Goal: Task Accomplishment & Management: Manage account settings

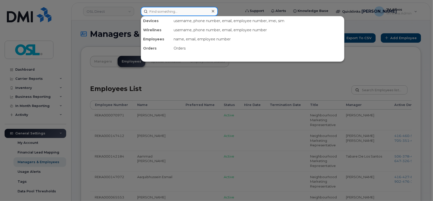
click at [166, 11] on input at bounding box center [179, 11] width 77 height 9
paste input "4165765659"
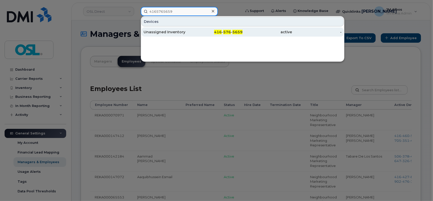
type input "4165765659"
click at [175, 31] on div "Unassigned Inventory" at bounding box center [168, 32] width 50 height 5
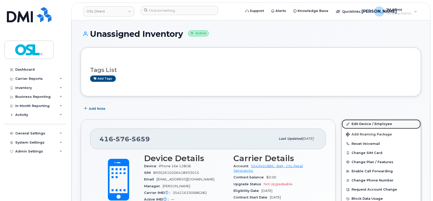
click at [366, 124] on link "Edit Device / Employee" at bounding box center [381, 124] width 79 height 9
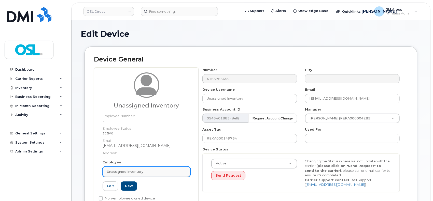
click at [136, 172] on span "Unassigned Inventory" at bounding box center [125, 171] width 36 height 5
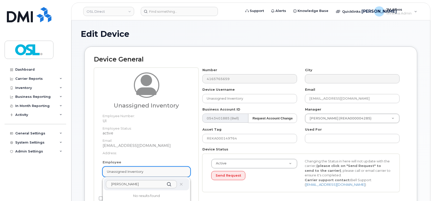
scroll to position [34, 0]
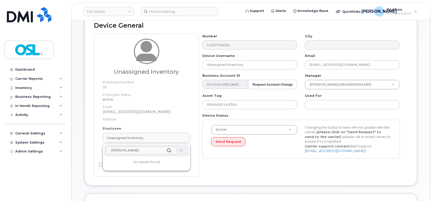
click at [136, 148] on input "[PERSON_NAME]" at bounding box center [141, 151] width 71 height 8
paste input ".mcdougall@osldirect.com"
click at [124, 151] on input "morgan.mcdougall" at bounding box center [141, 151] width 71 height 8
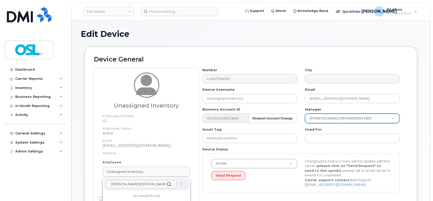
type input "morgan anthony lee mcdougall"
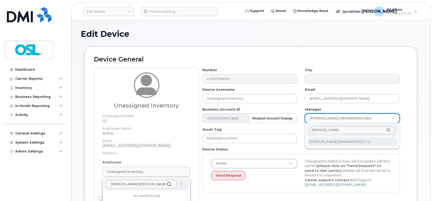
type input "[PERSON_NAME]"
type input "1527370"
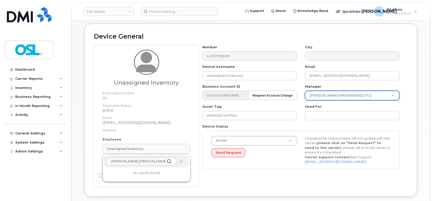
scroll to position [34, 0]
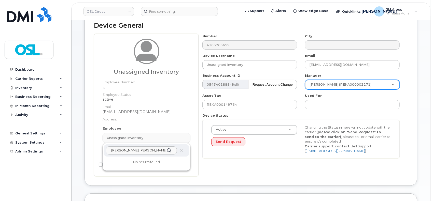
click at [169, 152] on icon at bounding box center [168, 150] width 7 height 7
click at [162, 151] on input "morgan anthony lee mcdougall" at bounding box center [141, 151] width 71 height 8
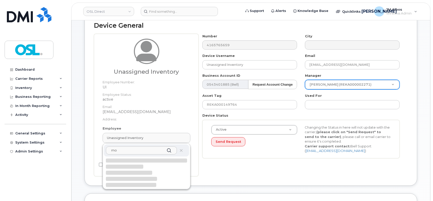
type input "m"
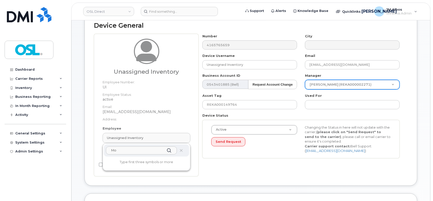
type input "M"
paste input "REKA000151692"
type input "REKA000151692"
click at [232, 168] on div "Number 4165765659 City Device Username Unassigned Inventory Email support@osldi…" at bounding box center [302, 105] width 209 height 143
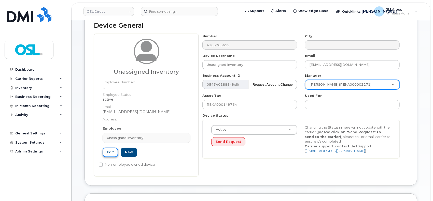
click at [109, 153] on link "Edit" at bounding box center [111, 152] width 16 height 9
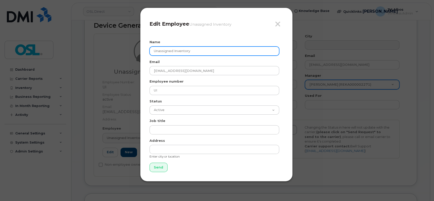
click at [189, 48] on input "Unassigned Inventory" at bounding box center [215, 51] width 130 height 9
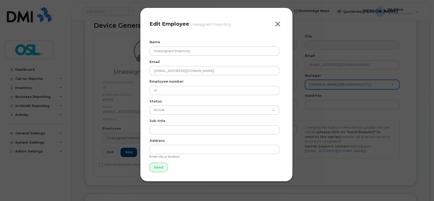
click at [279, 24] on icon "button" at bounding box center [278, 24] width 6 height 8
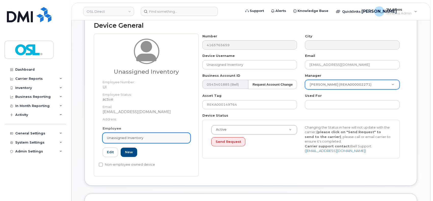
click at [159, 139] on div "Unassigned Inventory" at bounding box center [146, 138] width 79 height 5
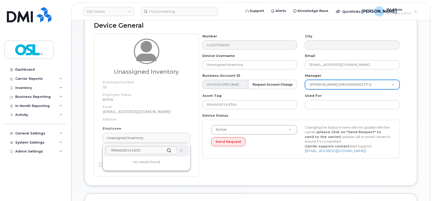
click at [252, 168] on div "Number 4165765659 City Device Username Unassigned Inventory Email support@osldi…" at bounding box center [302, 105] width 209 height 143
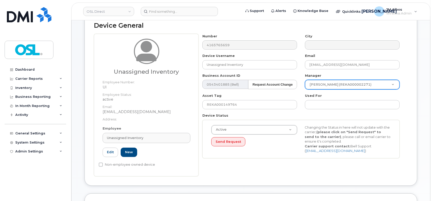
scroll to position [0, 0]
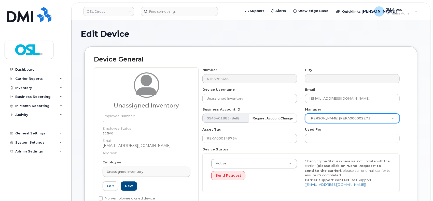
click at [146, 105] on h3 "Unassigned Inventory" at bounding box center [147, 106] width 88 height 6
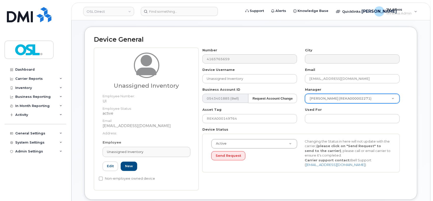
scroll to position [34, 0]
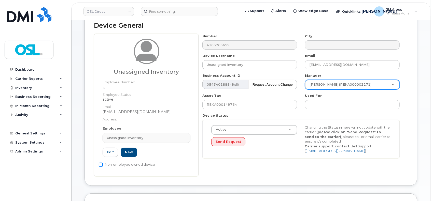
click at [100, 164] on input "Non-employee owned device" at bounding box center [101, 165] width 4 height 4
checkbox input "true"
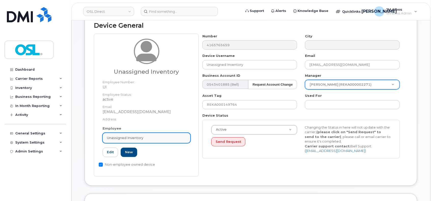
click at [122, 137] on span "Unassigned Inventory" at bounding box center [125, 138] width 36 height 5
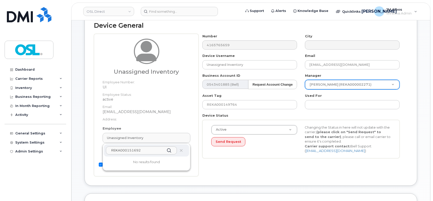
click at [149, 151] on input "REKA000151692" at bounding box center [141, 151] width 71 height 8
click at [149, 150] on input "REKA000151692" at bounding box center [141, 151] width 71 height 8
type input "m"
type input "a"
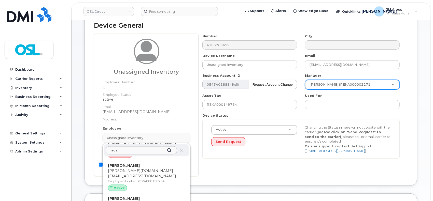
scroll to position [640, 0]
type input "ada"
click at [224, 177] on div "Device General Unassigned Inventory Employee Number: UI Employee Status: active…" at bounding box center [250, 99] width 333 height 173
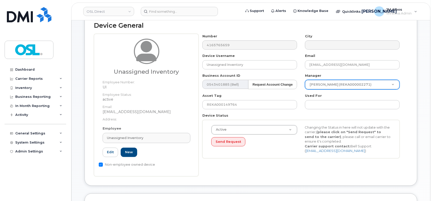
click at [101, 164] on input "Non-employee owned device" at bounding box center [101, 165] width 4 height 4
checkbox input "false"
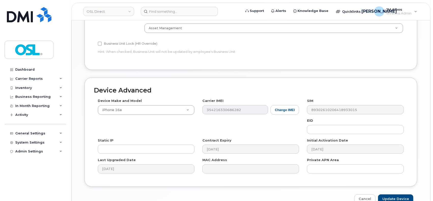
scroll to position [265, 0]
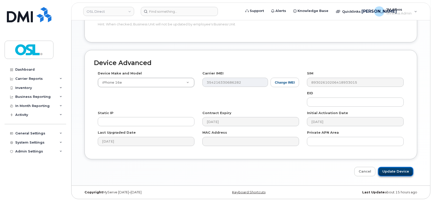
click at [401, 171] on input "Update Device" at bounding box center [395, 171] width 35 height 9
type input "Saving..."
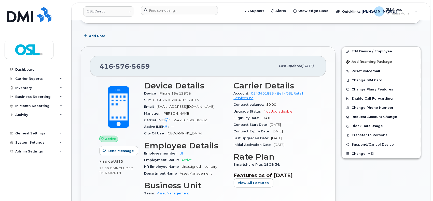
scroll to position [34, 0]
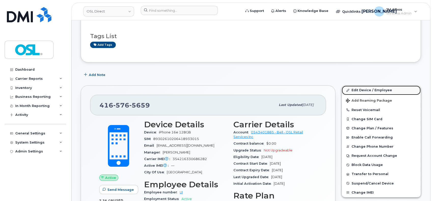
click at [370, 91] on link "Edit Device / Employee" at bounding box center [381, 90] width 79 height 9
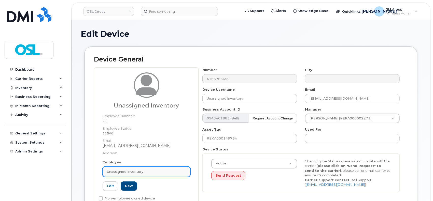
click at [155, 173] on div "Unassigned Inventory" at bounding box center [146, 171] width 79 height 5
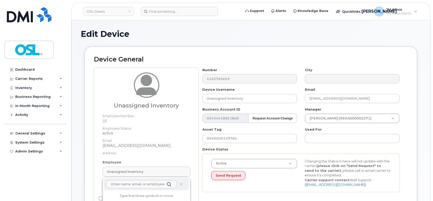
paste input "morgan.mcdougall@osldirect.com"
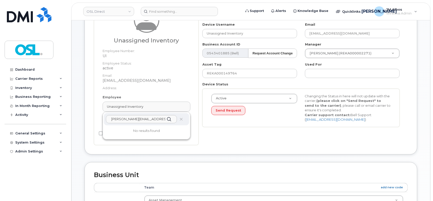
scroll to position [68, 0]
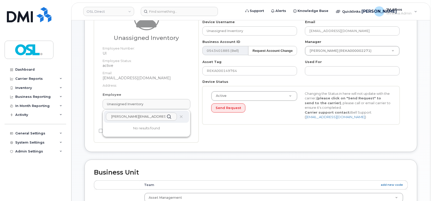
type input "morgan.mcdougall@osldirect.com"
click at [155, 129] on p "No results found" at bounding box center [146, 128] width 85 height 5
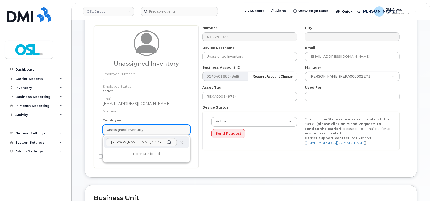
scroll to position [0, 0]
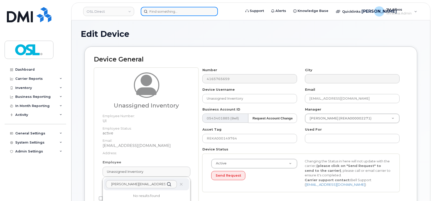
click at [182, 11] on input at bounding box center [179, 11] width 77 height 9
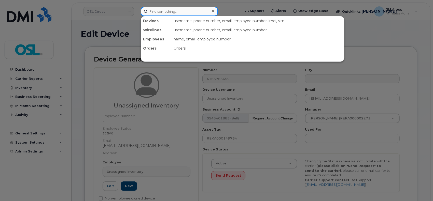
paste input "REKA000151692"
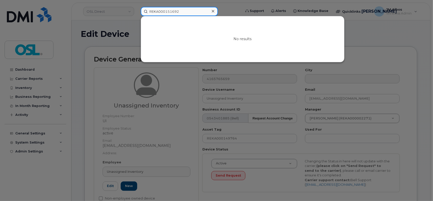
click at [184, 11] on input "REKA000151692" at bounding box center [179, 11] width 77 height 9
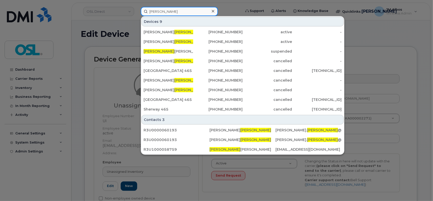
type input "morgan"
